Goal: Communication & Community: Answer question/provide support

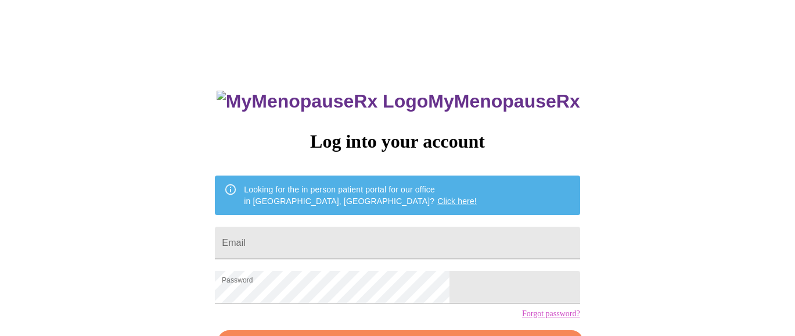
click at [400, 242] on input "Email" at bounding box center [397, 242] width 365 height 33
type input "[EMAIL_ADDRESS][DOMAIN_NAME]"
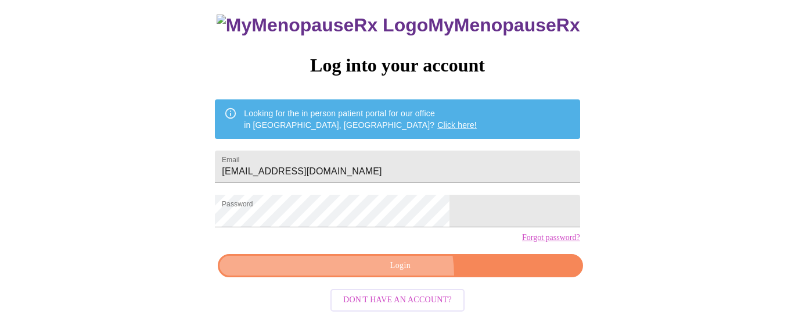
click at [390, 278] on button "Login" at bounding box center [400, 266] width 365 height 24
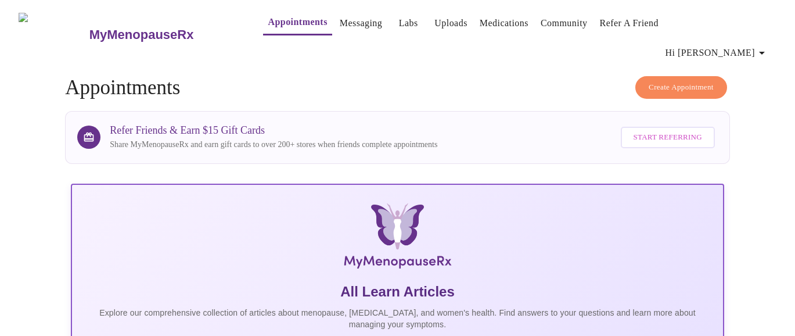
click at [340, 27] on link "Messaging" at bounding box center [361, 23] width 42 height 16
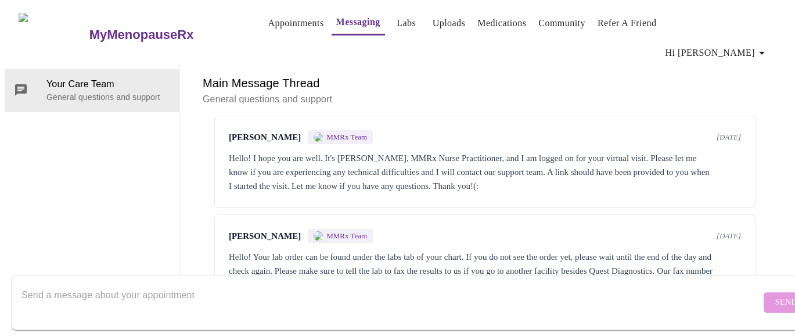
scroll to position [44, 0]
